Goal: Task Accomplishment & Management: Use online tool/utility

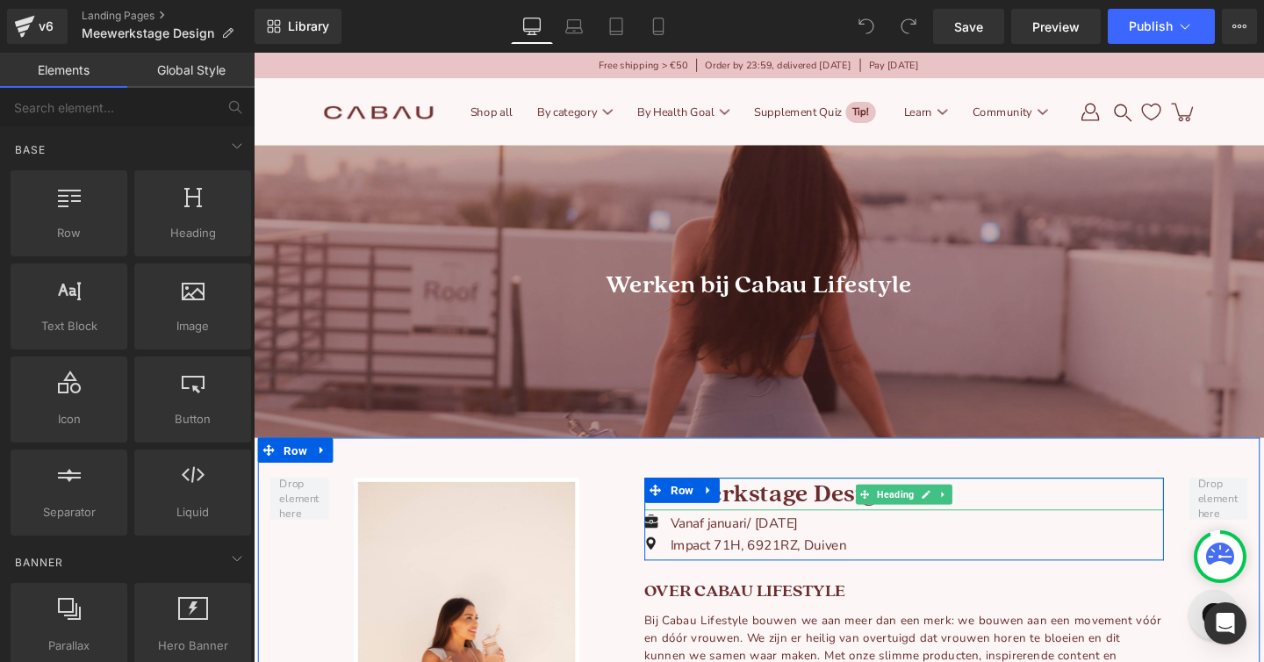
click at [761, 522] on h1 "Meewerkstage Design" at bounding box center [937, 516] width 546 height 34
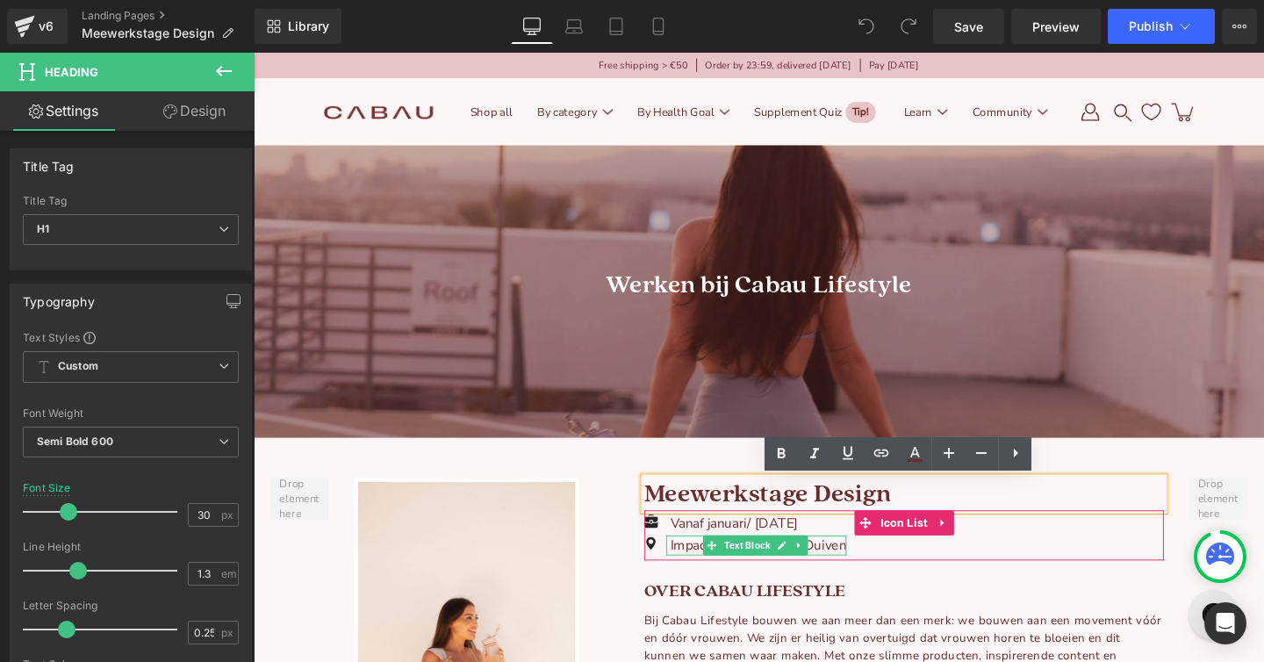
click at [711, 575] on p "Impact 71H, 6921RZ, Duiven" at bounding box center [784, 570] width 185 height 21
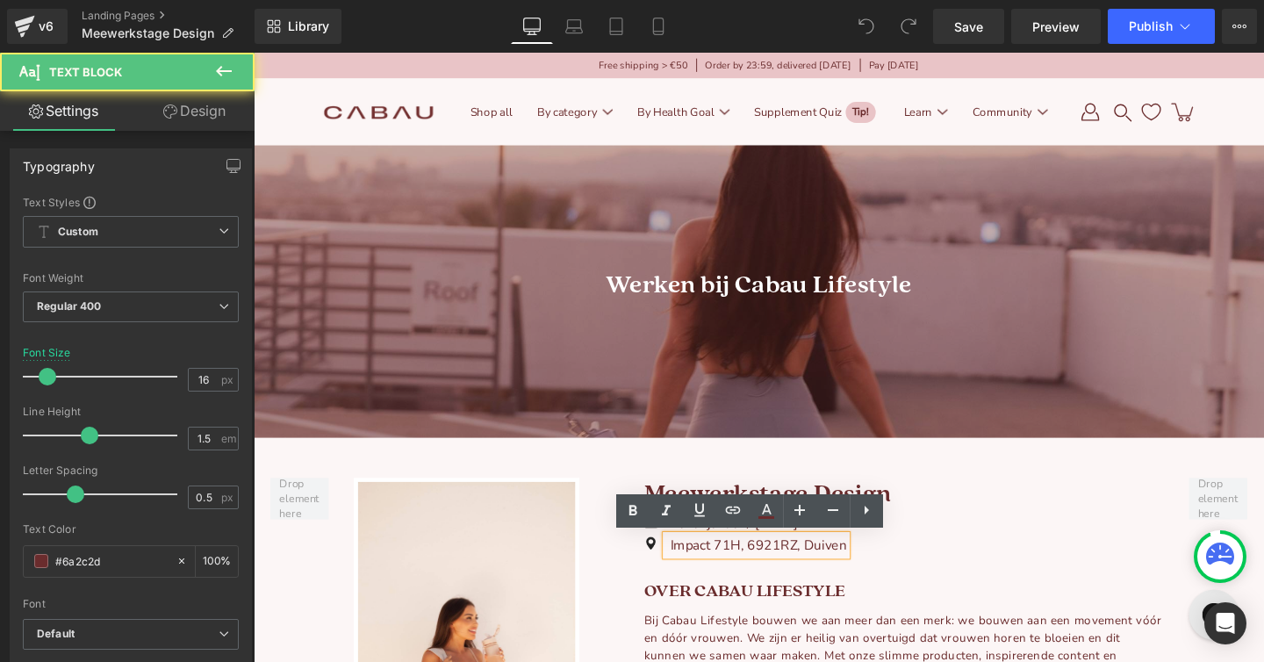
click at [711, 575] on p "Impact 71H, 6921RZ, Duiven" at bounding box center [784, 570] width 185 height 21
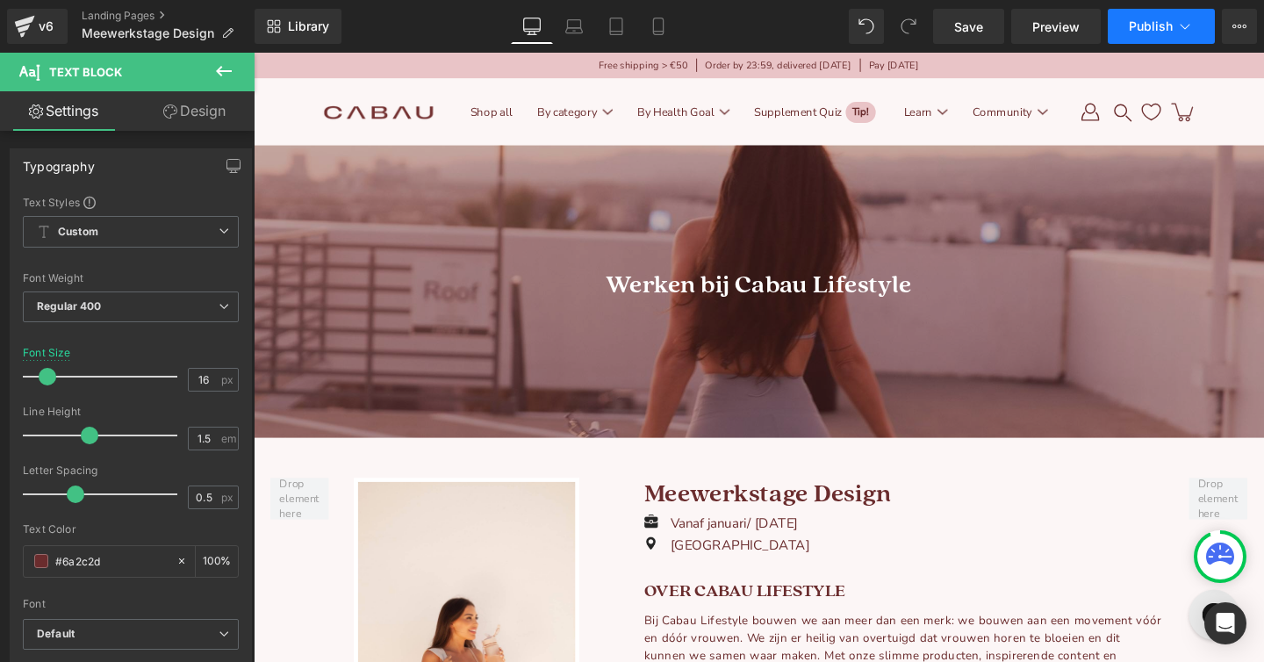
click at [1128, 14] on button "Publish" at bounding box center [1161, 26] width 107 height 35
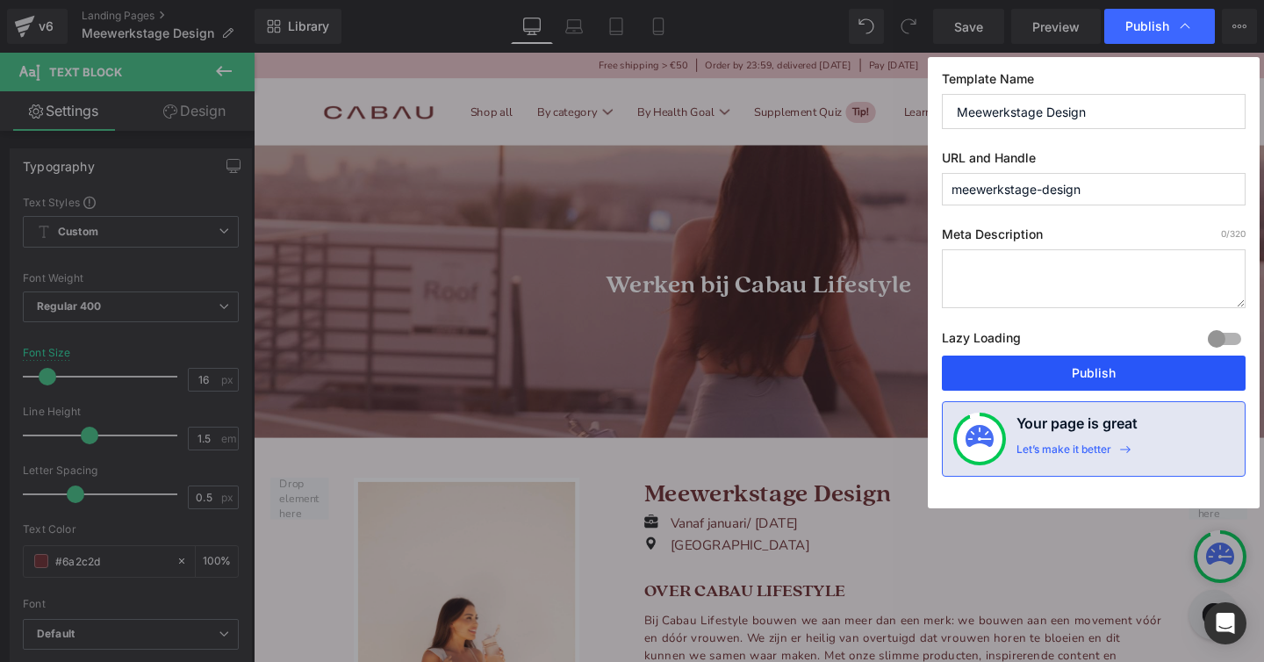
click at [1047, 374] on button "Publish" at bounding box center [1094, 373] width 304 height 35
